Goal: Information Seeking & Learning: Learn about a topic

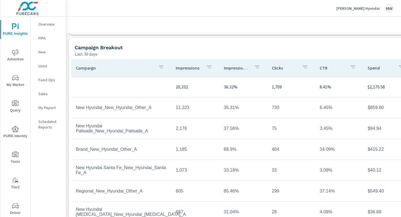
scroll to position [265, 0]
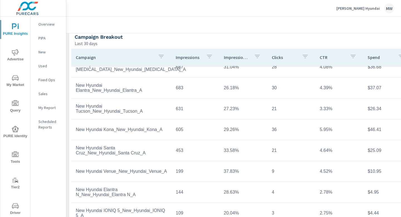
scroll to position [138, 0]
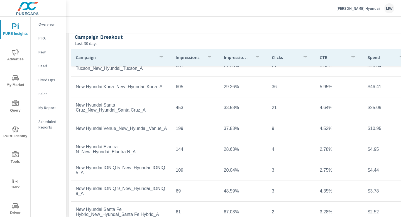
scroll to position [193, 0]
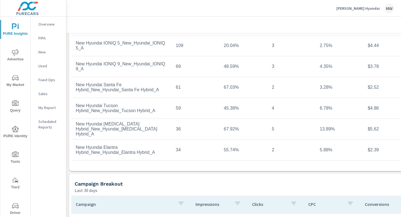
scroll to position [389, 0]
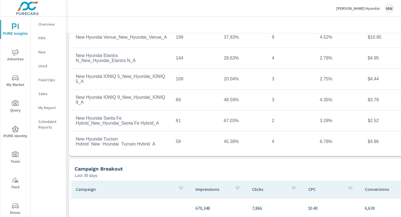
scroll to position [268, 0]
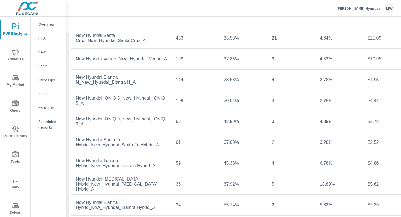
scroll to position [375, 0]
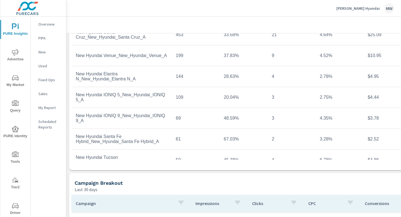
scroll to position [128, 0]
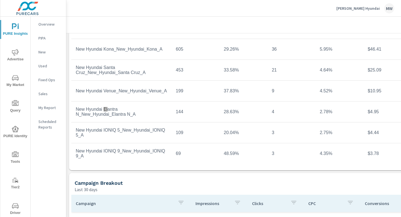
scroll to position [40, 0]
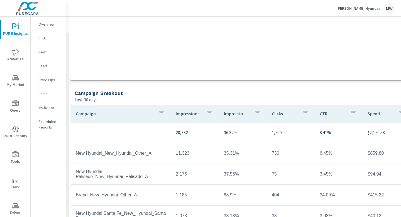
scroll to position [227, 0]
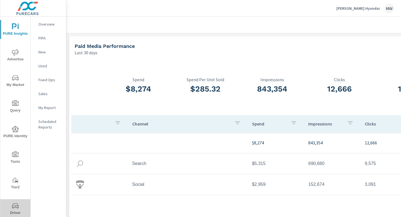
click at [14, 206] on icon "nav menu" at bounding box center [15, 206] width 7 height 7
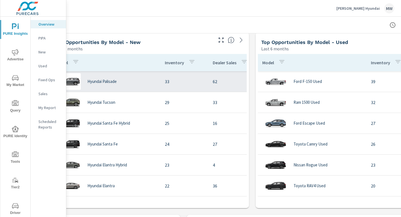
scroll to position [370, 0]
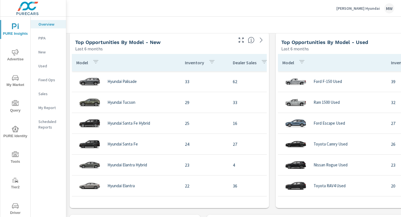
click at [12, 206] on icon "nav menu" at bounding box center [15, 205] width 7 height 5
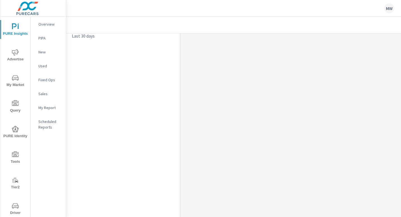
scroll to position [1540, 412]
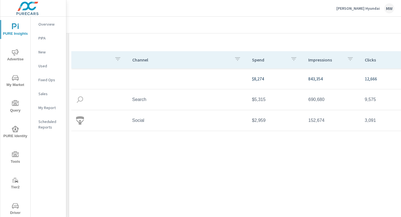
scroll to position [46, 0]
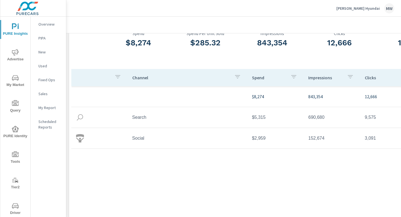
click at [139, 116] on td "Search" at bounding box center [188, 118] width 120 height 14
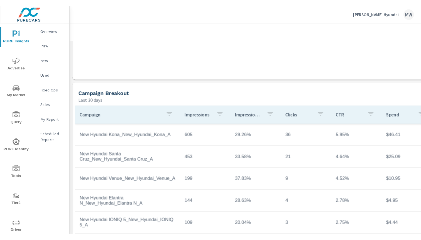
scroll to position [232, 0]
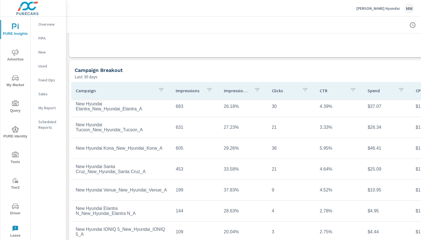
scroll to position [114, 0]
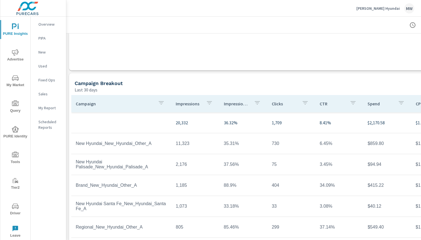
scroll to position [236, 0]
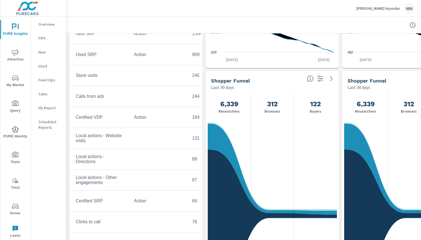
scroll to position [1260, 0]
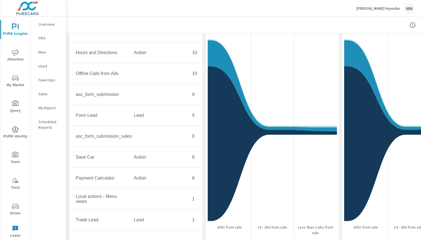
scroll to position [1333, 0]
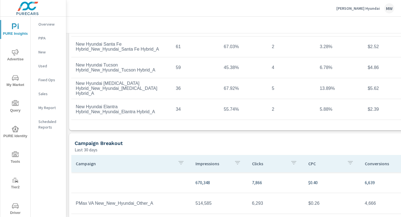
scroll to position [406, 0]
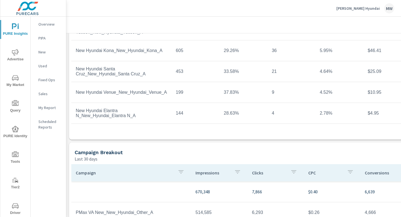
scroll to position [19, 0]
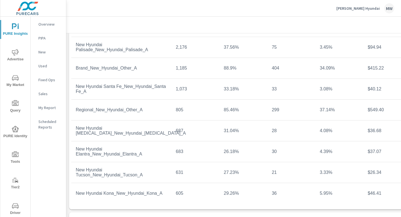
scroll to position [333, 0]
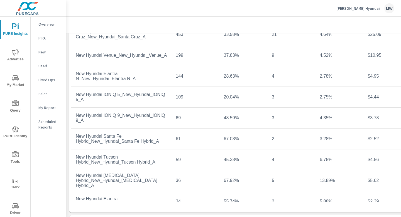
scroll to position [183, 0]
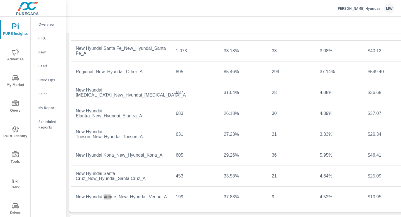
scroll to position [26, 0]
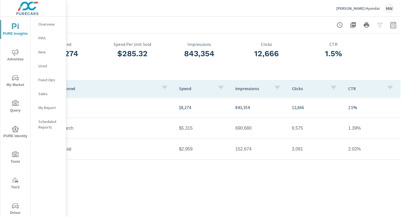
scroll to position [35, 77]
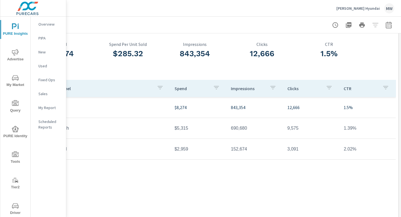
click at [20, 210] on span "Driver" at bounding box center [15, 210] width 27 height 14
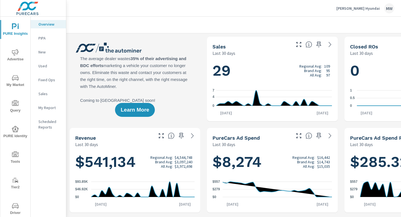
click at [15, 85] on span "My Market" at bounding box center [15, 82] width 27 height 14
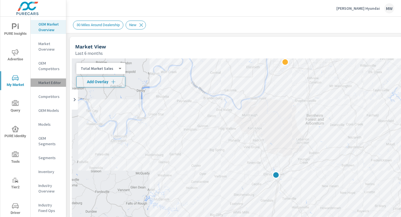
click at [45, 82] on p "Market Editor" at bounding box center [49, 83] width 23 height 6
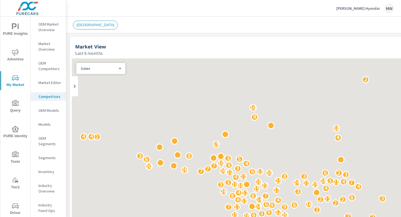
click at [50, 84] on p "Market Editor" at bounding box center [49, 83] width 23 height 6
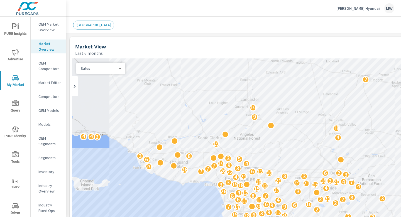
click at [51, 84] on p "Market Editor" at bounding box center [49, 83] width 23 height 6
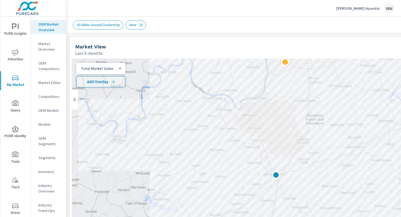
drag, startPoint x: 236, startPoint y: 46, endPoint x: 232, endPoint y: 29, distance: 17.8
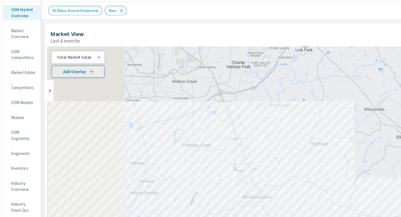
drag, startPoint x: 182, startPoint y: 87, endPoint x: 359, endPoint y: 160, distance: 192.1
click at [359, 160] on div "2" at bounding box center [272, 171] width 401 height 226
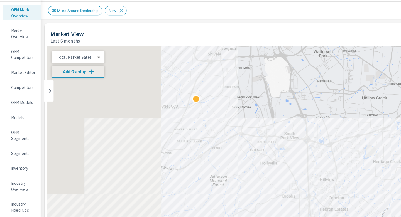
drag, startPoint x: 194, startPoint y: 134, endPoint x: 381, endPoint y: 152, distance: 187.7
click at [381, 152] on div "2" at bounding box center [272, 171] width 401 height 226
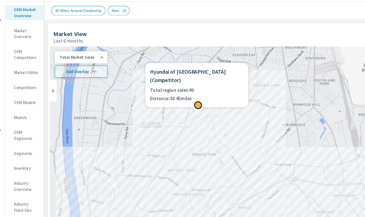
click at [197, 82] on h6 "Hyundai of Louisville ( Competitor )" at bounding box center [208, 86] width 87 height 16
